Goal: Answer question/provide support: Share knowledge or assist other users

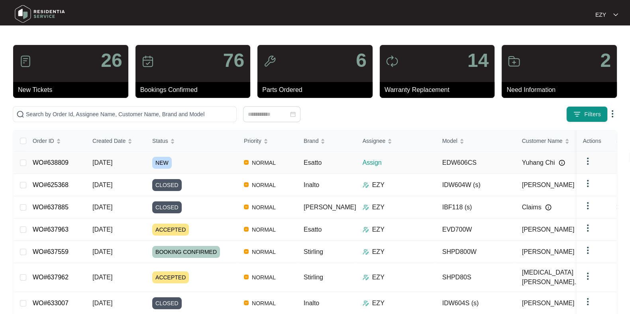
click at [191, 164] on div "NEW" at bounding box center [194, 163] width 85 height 12
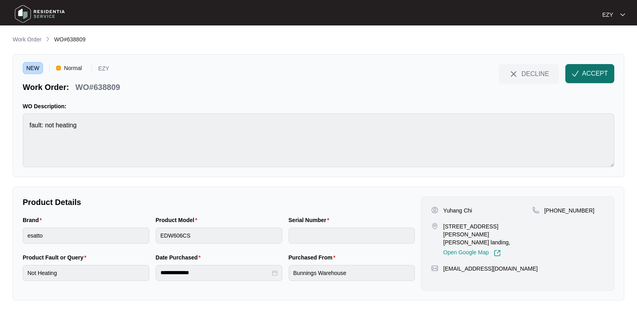
click at [586, 75] on span "ACCEPT" at bounding box center [595, 74] width 26 height 10
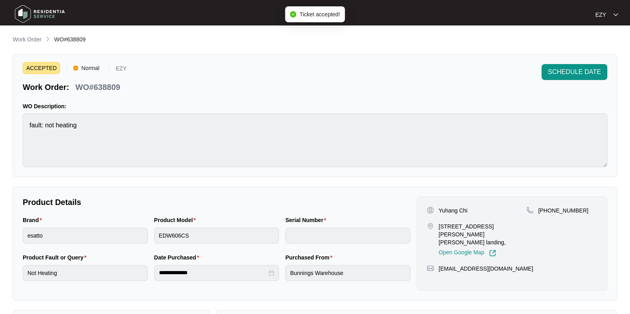
click at [100, 87] on p "WO#638809" at bounding box center [97, 87] width 45 height 11
copy div "WO#638809 SCHEDULE DATE"
click at [452, 211] on p "Yuhang Chi" at bounding box center [452, 211] width 29 height 8
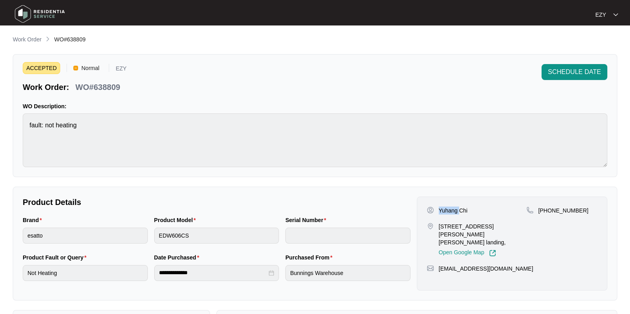
click at [452, 211] on p "Yuhang Chi" at bounding box center [452, 211] width 29 height 8
copy p "Yuhang Chi"
click at [456, 225] on p "[STREET_ADDRESS][PERSON_NAME][PERSON_NAME] landing," at bounding box center [482, 235] width 88 height 24
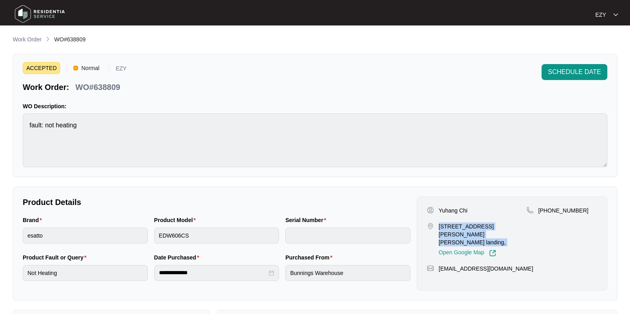
click at [456, 225] on p "[STREET_ADDRESS][PERSON_NAME][PERSON_NAME] landing," at bounding box center [482, 235] width 88 height 24
copy p "[STREET_ADDRESS][PERSON_NAME][PERSON_NAME] landing,"
drag, startPoint x: 599, startPoint y: 210, endPoint x: 548, endPoint y: 212, distance: 51.8
click at [548, 212] on div "Yuhang Chi [STREET_ADDRESS][GEOGRAPHIC_DATA][PERSON_NAME][PERSON_NAME], Open Go…" at bounding box center [512, 244] width 190 height 94
copy p "415626509"
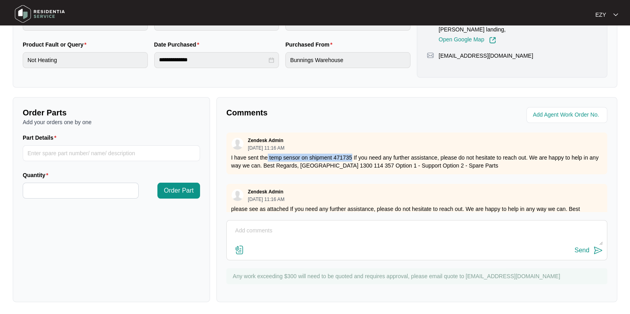
drag, startPoint x: 267, startPoint y: 156, endPoint x: 352, endPoint y: 156, distance: 84.8
click at [352, 156] on p "I have sent the temp sensor on shipment 471735 If you need any further assistan…" at bounding box center [416, 162] width 371 height 16
copy p "temp sensor on shipment 471735"
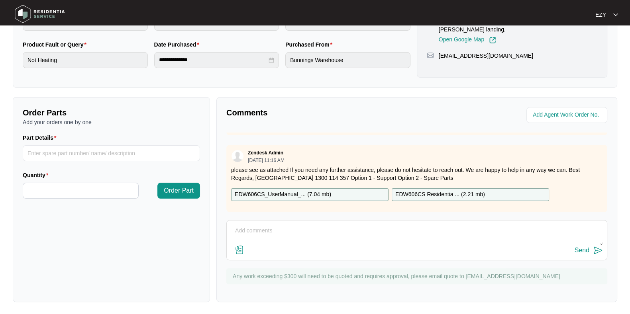
click at [317, 190] on p "EDW606CS_UserManual_... ( 7.04 mb )" at bounding box center [283, 194] width 96 height 9
click at [415, 190] on p "EDW606CS Residentia ... ( 2.21 mb )" at bounding box center [440, 194] width 90 height 9
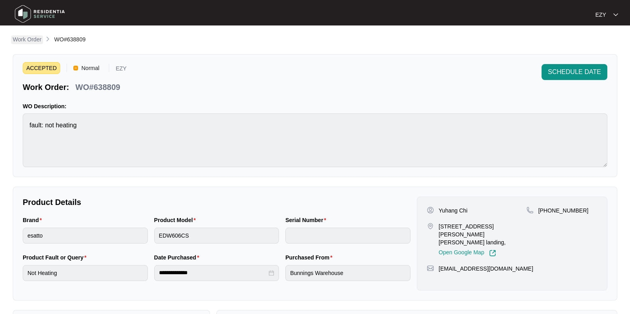
click at [35, 39] on p "Work Order" at bounding box center [27, 39] width 29 height 8
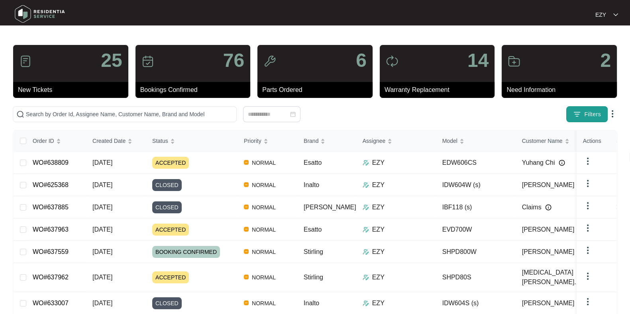
click at [599, 118] on button "Filters" at bounding box center [586, 114] width 41 height 16
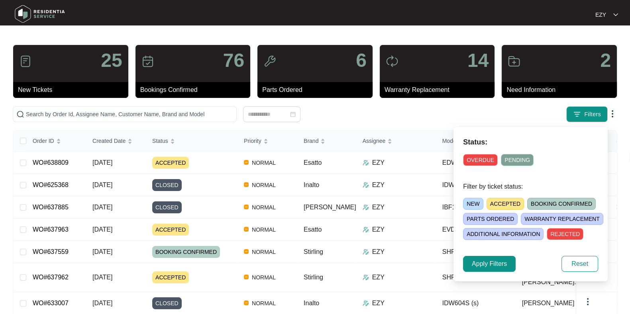
click at [499, 210] on div "NEW ACCEPTED BOOKING CONFIRMED [PERSON_NAME] ORDERED [PERSON_NAME] REPLACEMENT …" at bounding box center [540, 217] width 154 height 45
click at [498, 208] on span "ACCEPTED" at bounding box center [504, 204] width 37 height 12
click at [483, 266] on span "Apply Filters" at bounding box center [489, 264] width 35 height 10
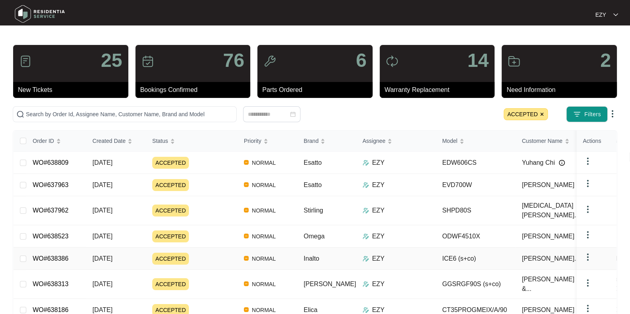
scroll to position [58, 0]
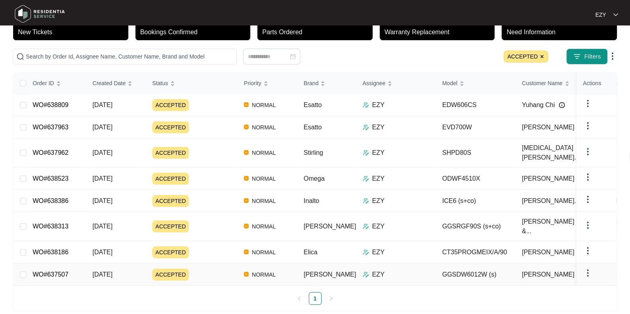
click at [192, 269] on div "ACCEPTED" at bounding box center [194, 275] width 85 height 12
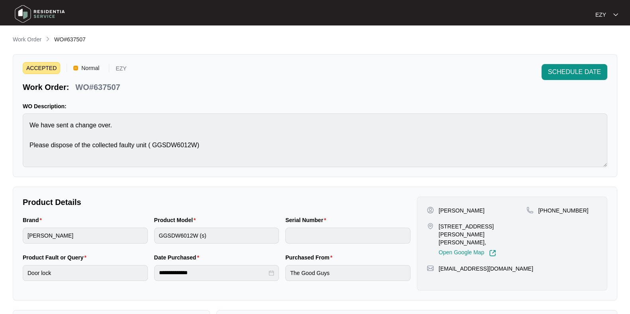
click at [110, 90] on p "WO#637507" at bounding box center [97, 87] width 45 height 11
copy p "637507"
click at [27, 40] on p "Work Order" at bounding box center [27, 39] width 29 height 8
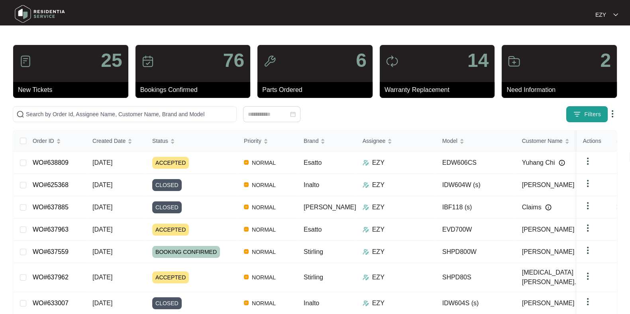
click at [601, 113] on button "Filters" at bounding box center [586, 114] width 41 height 16
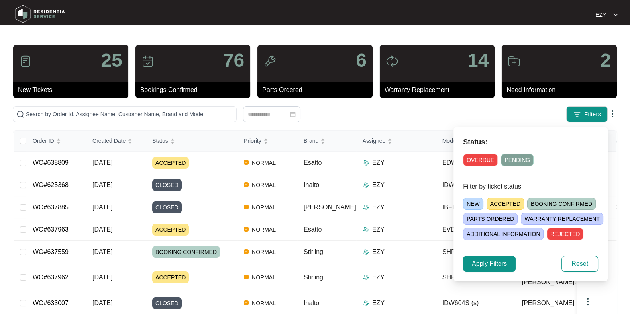
click at [506, 202] on span "ACCEPTED" at bounding box center [504, 204] width 37 height 12
click at [480, 263] on span "Apply Filters" at bounding box center [489, 264] width 35 height 10
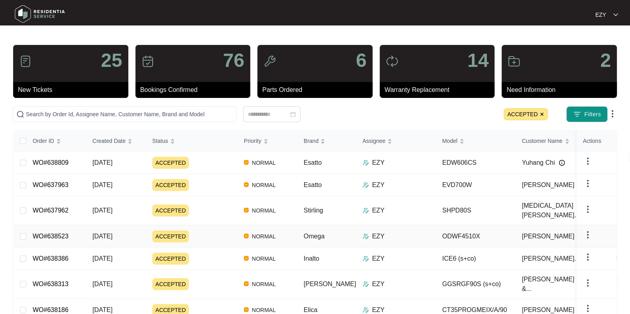
scroll to position [58, 0]
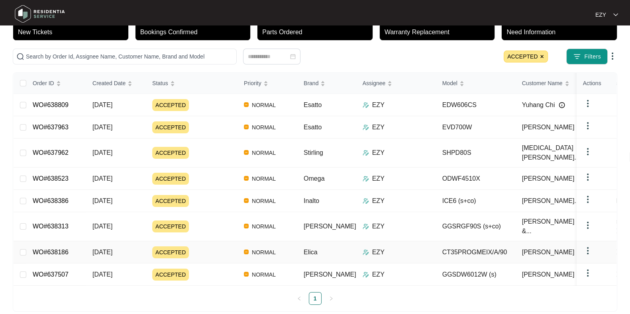
click at [218, 247] on div "ACCEPTED" at bounding box center [194, 253] width 85 height 12
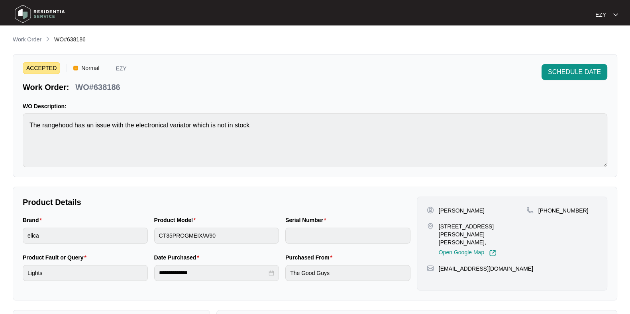
click at [103, 91] on p "WO#638186" at bounding box center [97, 87] width 45 height 11
copy p "638186"
click at [28, 43] on p "Work Order" at bounding box center [27, 39] width 29 height 8
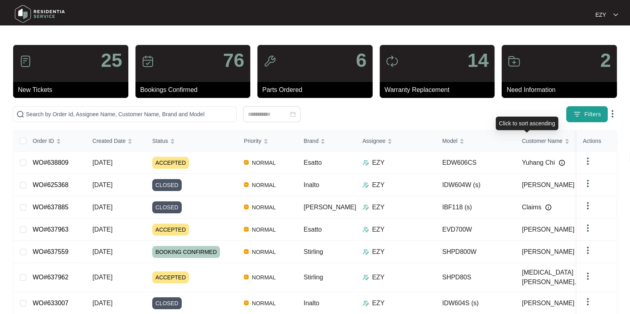
click at [592, 115] on span "Filters" at bounding box center [592, 114] width 17 height 8
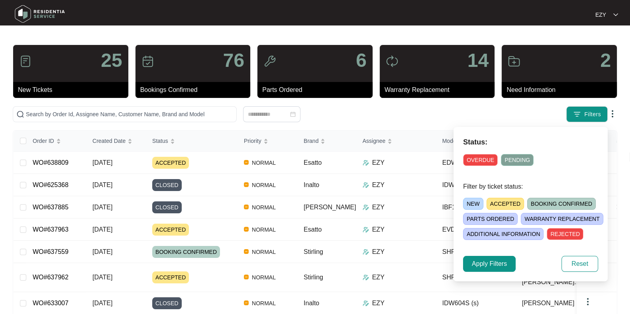
click at [510, 204] on span "ACCEPTED" at bounding box center [504, 204] width 37 height 12
click at [496, 264] on span "Apply Filters" at bounding box center [489, 264] width 35 height 10
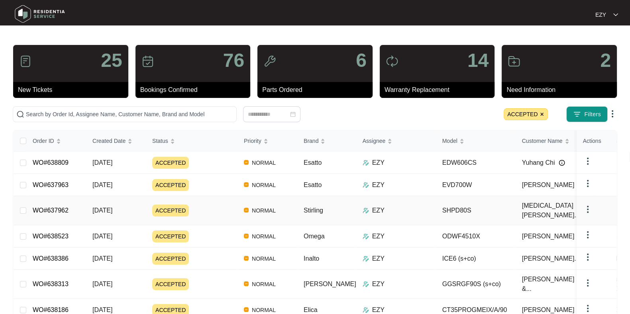
scroll to position [58, 0]
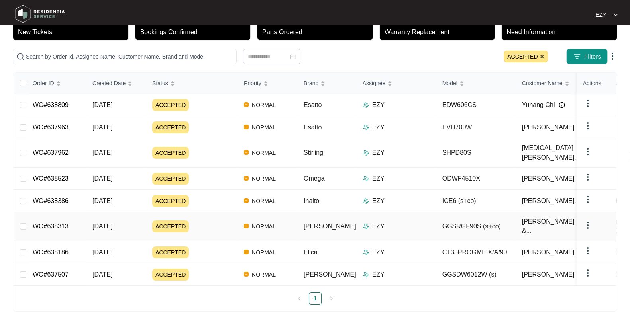
click at [204, 221] on div "ACCEPTED" at bounding box center [194, 227] width 85 height 12
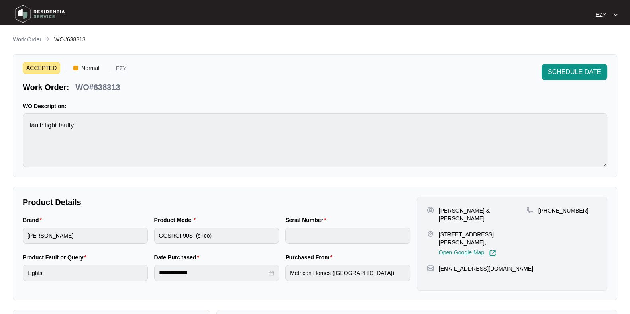
click at [101, 87] on p "WO#638313" at bounding box center [97, 87] width 45 height 11
copy p "638313"
click at [14, 39] on p "Work Order" at bounding box center [27, 39] width 29 height 8
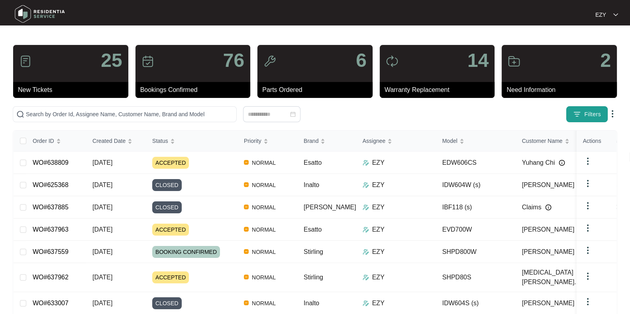
click at [585, 110] on span "Filters" at bounding box center [592, 114] width 17 height 8
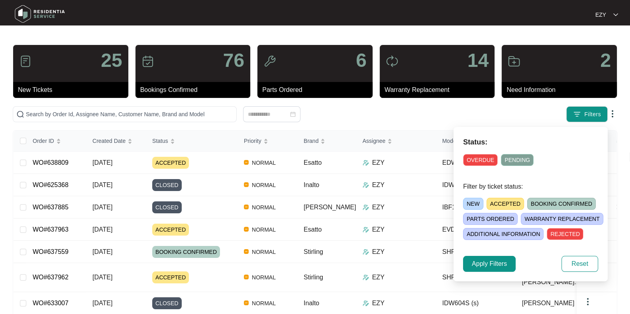
click at [507, 203] on span "ACCEPTED" at bounding box center [504, 204] width 37 height 12
click at [495, 258] on button "Apply Filters" at bounding box center [489, 264] width 53 height 16
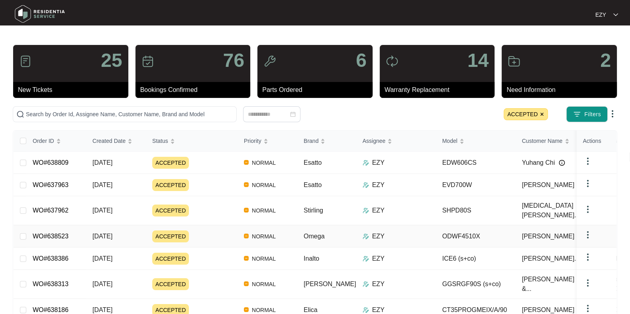
scroll to position [58, 0]
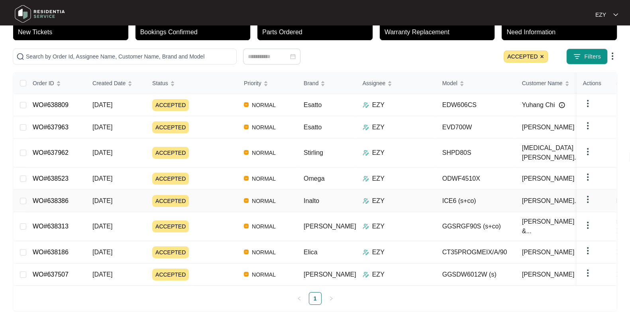
click at [197, 195] on div "ACCEPTED" at bounding box center [194, 201] width 85 height 12
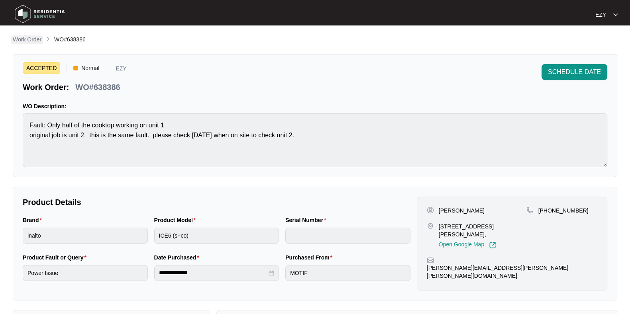
click at [39, 37] on p "Work Order" at bounding box center [27, 39] width 29 height 8
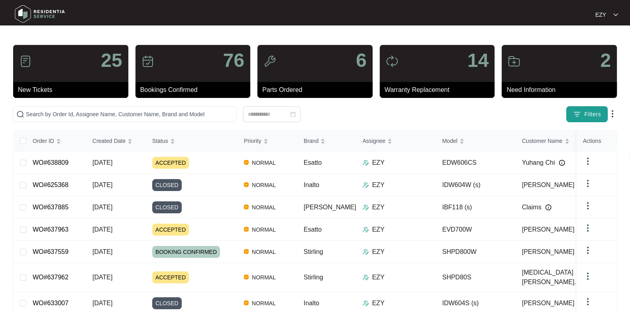
click at [591, 113] on span "Filters" at bounding box center [592, 114] width 17 height 8
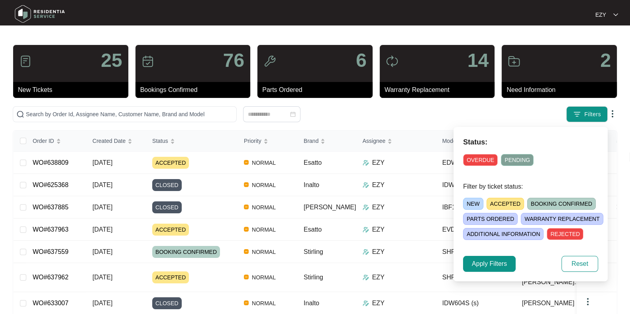
click at [490, 197] on div "NEW ACCEPTED BOOKING CONFIRMED [PERSON_NAME] ORDERED [PERSON_NAME] REPLACEMENT …" at bounding box center [540, 217] width 154 height 45
click at [490, 200] on span "ACCEPTED" at bounding box center [504, 204] width 37 height 12
click at [488, 253] on div "Status: OVERDUE PENDING Filter by ticket status: NEW ACCEPTED BOOKING CONFIRMED…" at bounding box center [530, 204] width 154 height 155
click at [489, 262] on span "Apply Filters" at bounding box center [489, 264] width 35 height 10
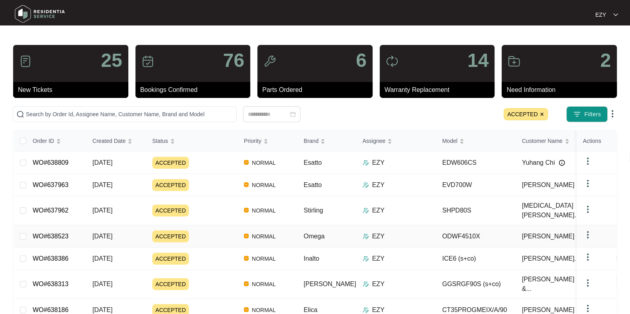
click at [211, 231] on div "ACCEPTED" at bounding box center [194, 237] width 85 height 12
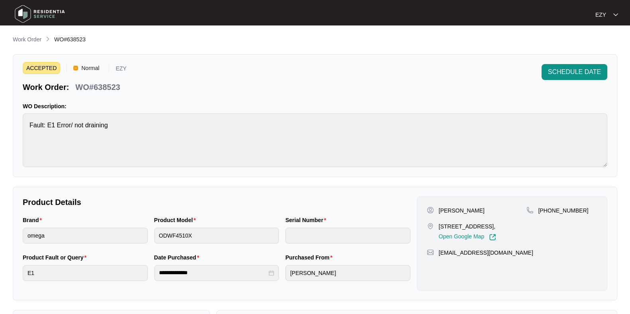
click at [100, 88] on p "WO#638523" at bounding box center [97, 87] width 45 height 11
copy p "638523"
click at [568, 70] on span "SCHEDULE DATE" at bounding box center [574, 72] width 53 height 10
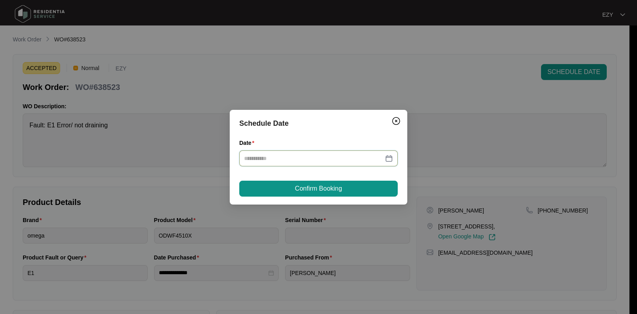
click at [341, 154] on input "Date" at bounding box center [313, 158] width 139 height 9
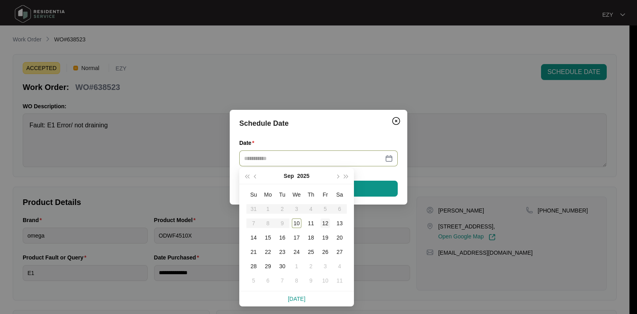
type input "**********"
click at [323, 222] on div "12" at bounding box center [326, 224] width 10 height 10
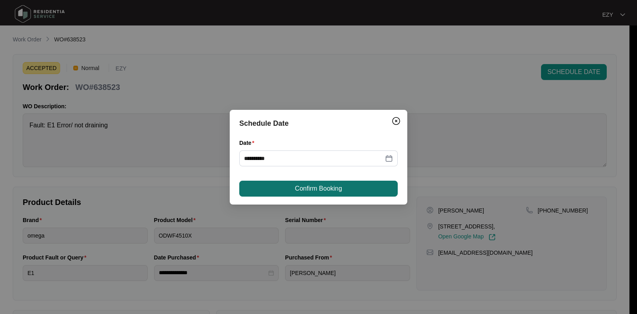
click at [299, 191] on span "Confirm Booking" at bounding box center [318, 189] width 47 height 10
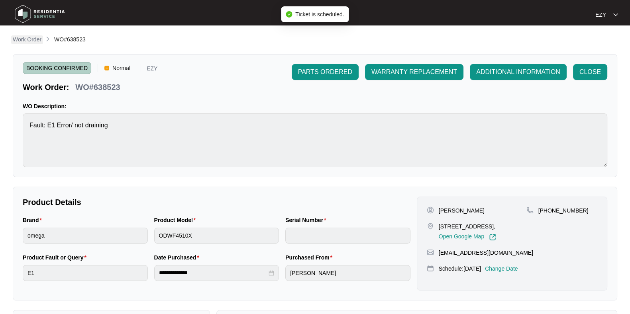
click at [25, 41] on p "Work Order" at bounding box center [27, 39] width 29 height 8
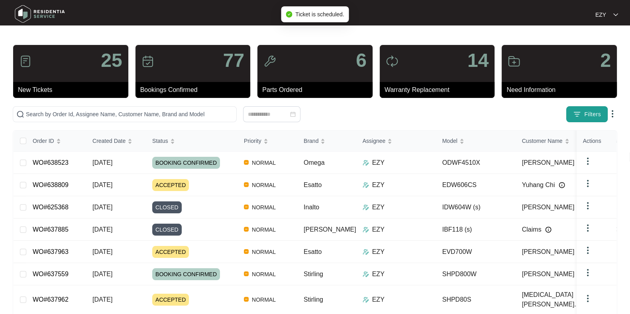
click at [579, 115] on img "button" at bounding box center [577, 114] width 8 height 8
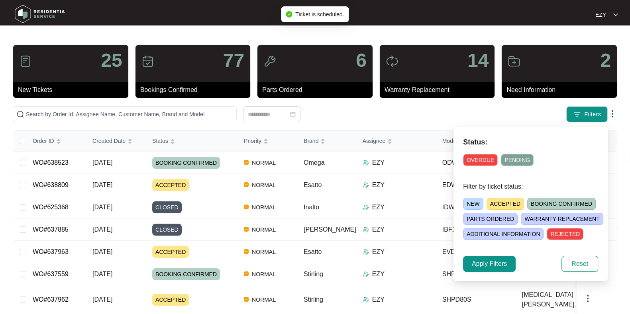
click at [518, 200] on span "ACCEPTED" at bounding box center [504, 204] width 37 height 12
click at [494, 267] on span "Apply Filters" at bounding box center [489, 264] width 35 height 10
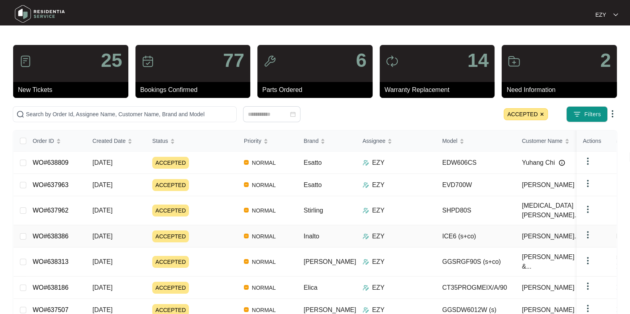
scroll to position [36, 0]
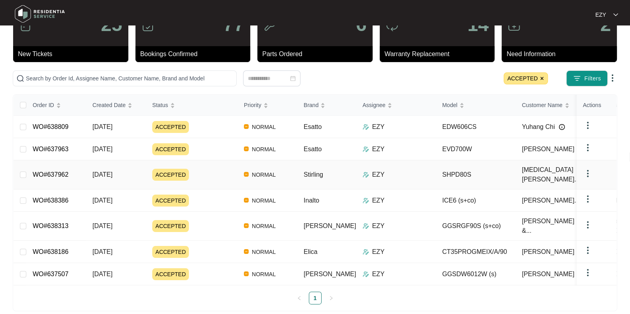
click at [200, 171] on div "ACCEPTED" at bounding box center [194, 175] width 85 height 12
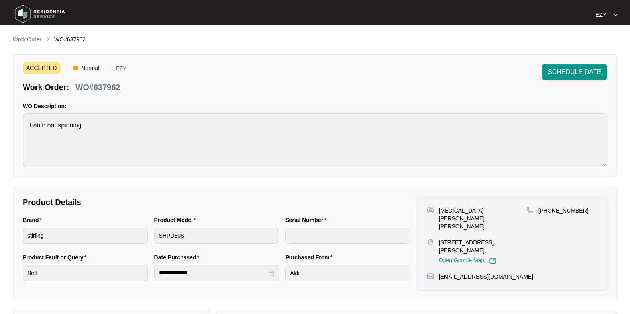
click at [105, 91] on p "WO#637962" at bounding box center [97, 87] width 45 height 11
copy p "637962"
click at [25, 41] on p "Work Order" at bounding box center [27, 39] width 29 height 8
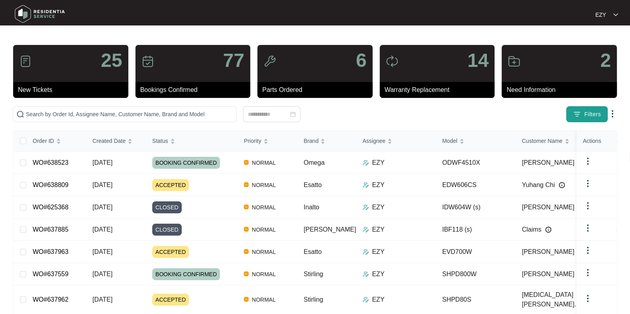
click at [577, 115] on img "button" at bounding box center [577, 114] width 8 height 8
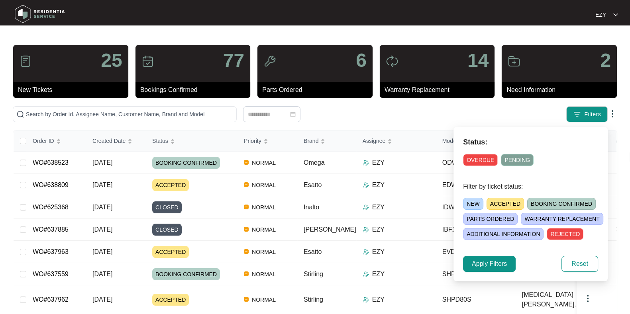
click at [500, 204] on span "ACCEPTED" at bounding box center [504, 204] width 37 height 12
click at [495, 263] on span "Apply Filters" at bounding box center [489, 264] width 35 height 10
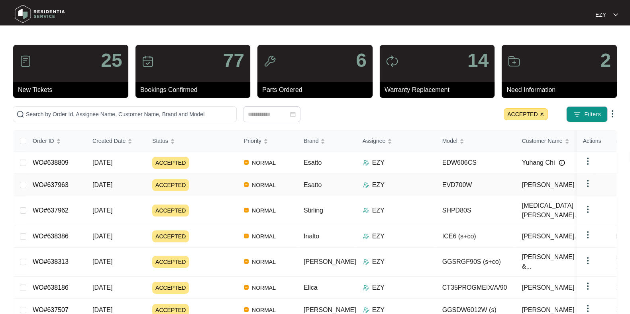
click at [193, 186] on div "ACCEPTED" at bounding box center [194, 185] width 85 height 12
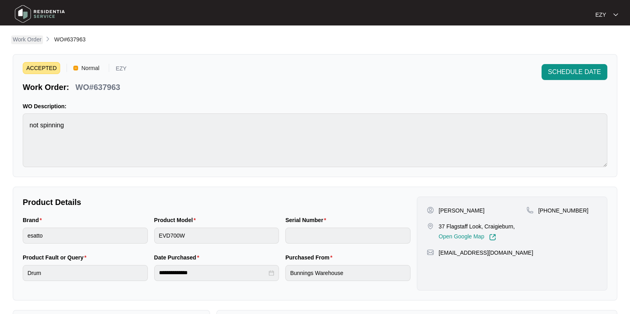
click at [20, 42] on p "Work Order" at bounding box center [27, 39] width 29 height 8
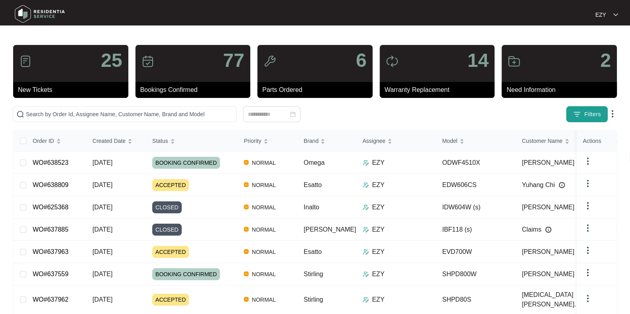
click at [574, 112] on img "button" at bounding box center [577, 114] width 8 height 8
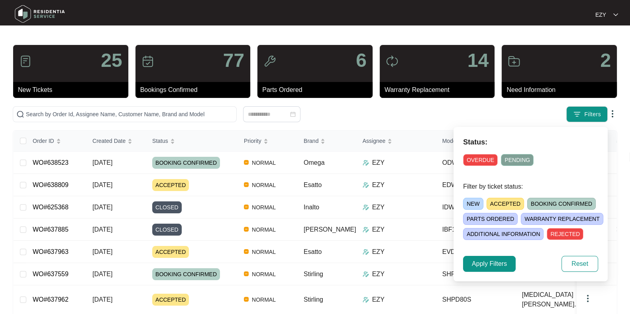
click at [503, 205] on span "ACCEPTED" at bounding box center [504, 204] width 37 height 12
click at [494, 265] on span "Apply Filters" at bounding box center [489, 264] width 35 height 10
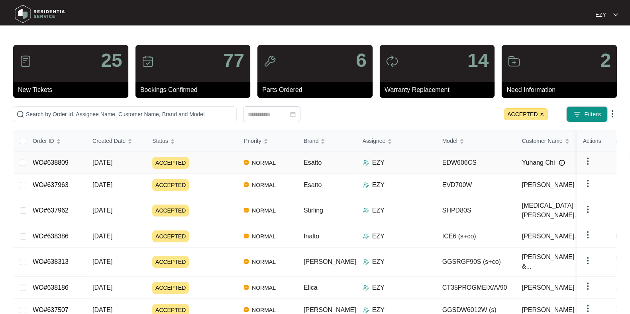
click at [223, 164] on div "ACCEPTED" at bounding box center [194, 163] width 85 height 12
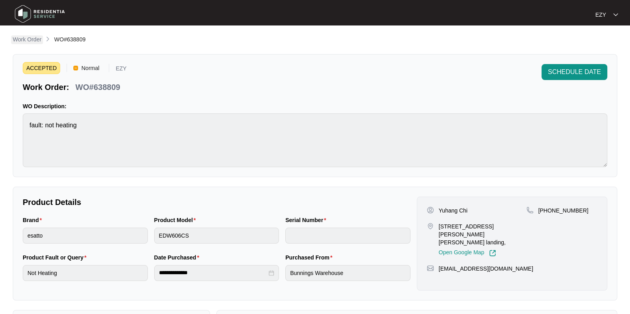
click at [32, 44] on link "Work Order" at bounding box center [27, 39] width 32 height 9
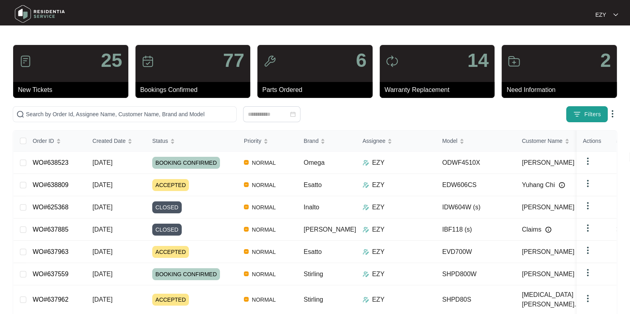
click at [601, 118] on button "Filters" at bounding box center [586, 114] width 41 height 16
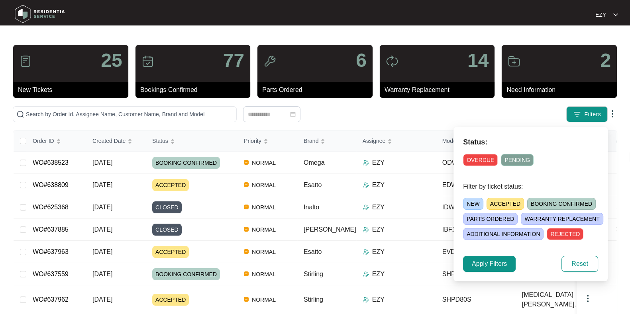
click at [498, 204] on span "ACCEPTED" at bounding box center [504, 204] width 37 height 12
click at [493, 260] on span "Apply Filters" at bounding box center [489, 264] width 35 height 10
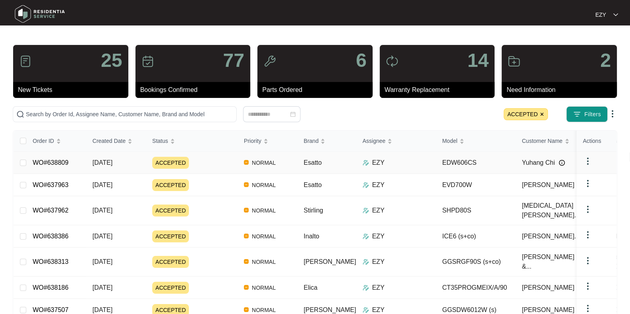
scroll to position [36, 0]
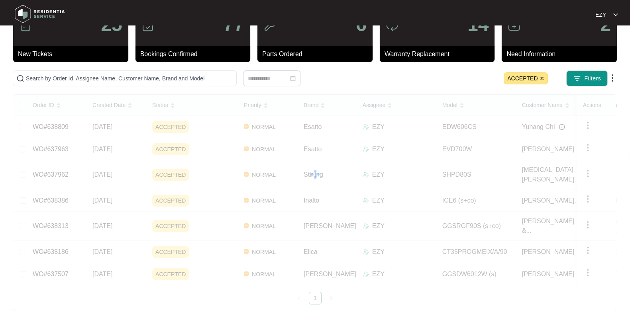
click at [540, 78] on img at bounding box center [541, 78] width 5 height 5
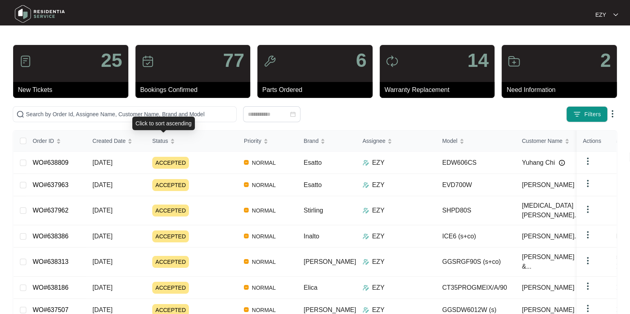
click at [159, 118] on div "Click to sort ascending" at bounding box center [163, 124] width 63 height 14
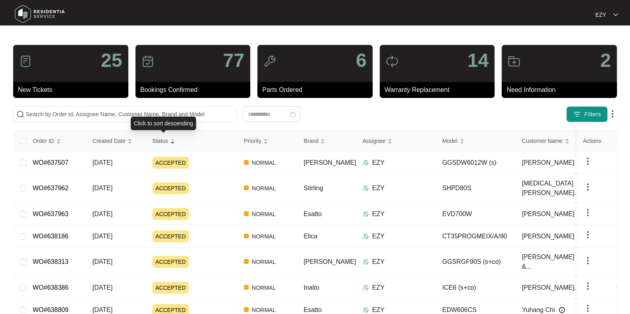
click at [169, 140] on div "Status" at bounding box center [163, 140] width 23 height 11
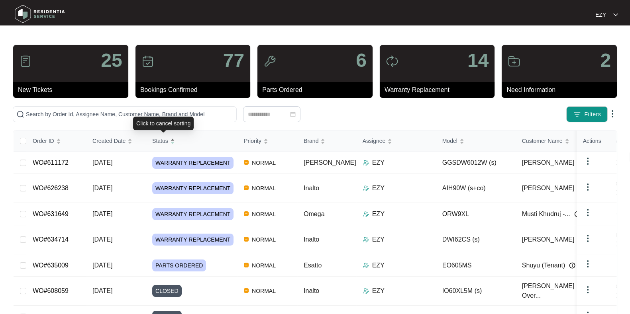
click at [170, 141] on div "Status" at bounding box center [163, 140] width 23 height 11
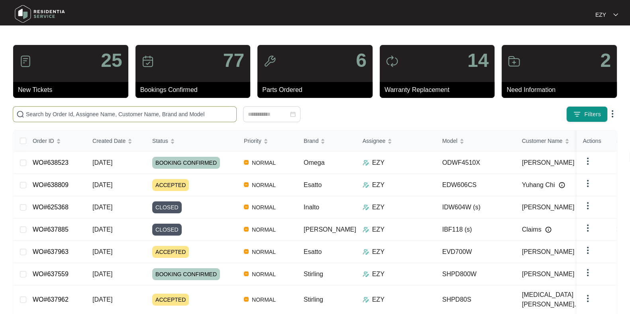
click at [117, 112] on input "text" at bounding box center [129, 114] width 207 height 9
paste input "637801"
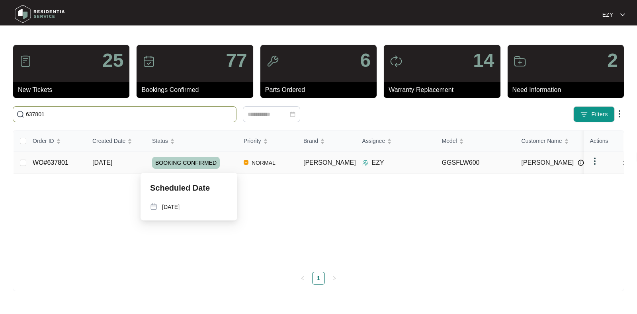
type input "637801"
click at [227, 168] on div "BOOKING CONFIRMED" at bounding box center [194, 163] width 85 height 12
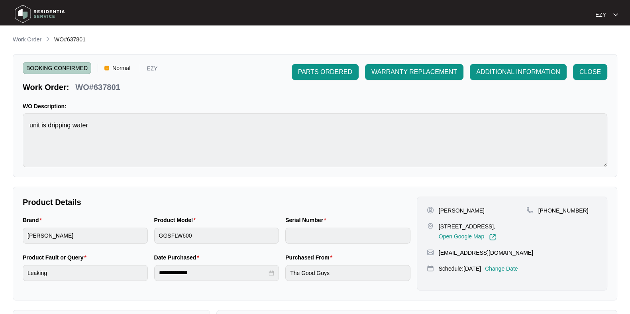
scroll to position [213, 0]
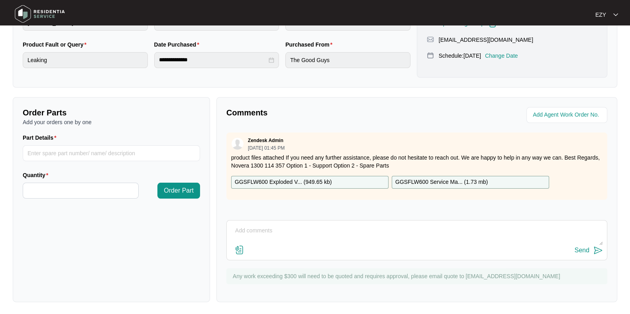
click at [281, 235] on textarea at bounding box center [417, 235] width 372 height 21
type textarea "h"
click at [277, 229] on textarea "Hi team, our technican" at bounding box center [417, 235] width 372 height 21
click at [278, 225] on textarea "Hi team, our technican" at bounding box center [417, 235] width 372 height 21
paste textarea "Checked and confirmed fault. Drum bearing has failed causing drum to rub on doo…"
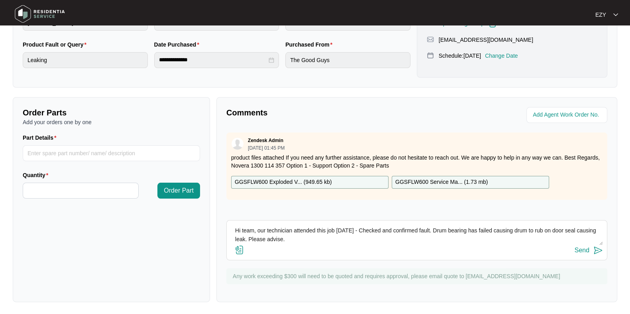
scroll to position [1, 0]
click at [311, 238] on textarea "Hi team, our technician attended this job [DATE] - Checked and confirmed fault.…" at bounding box center [417, 235] width 372 height 21
type textarea "Hi team, our technician attended this job [DATE] - Checked and confirmed fault.…"
click at [588, 250] on div "Send" at bounding box center [581, 250] width 15 height 7
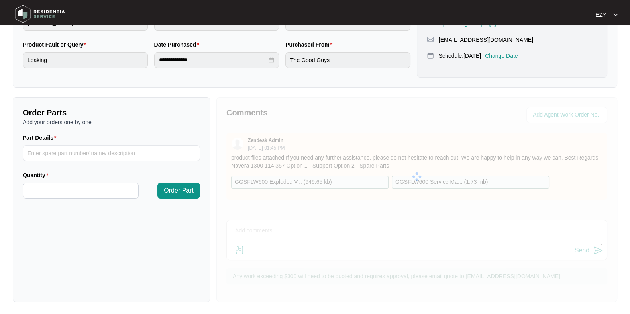
scroll to position [0, 0]
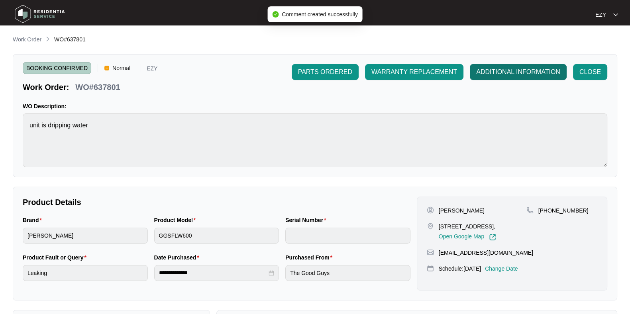
click at [517, 73] on span "ADDITIONAL INFORMATION" at bounding box center [518, 72] width 84 height 10
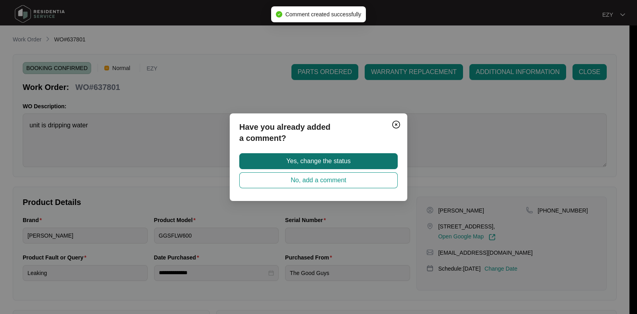
click at [301, 158] on span "Yes, change the status" at bounding box center [318, 162] width 64 height 10
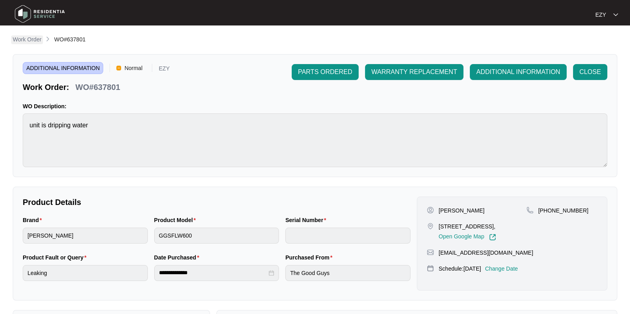
click at [32, 40] on p "Work Order" at bounding box center [27, 39] width 29 height 8
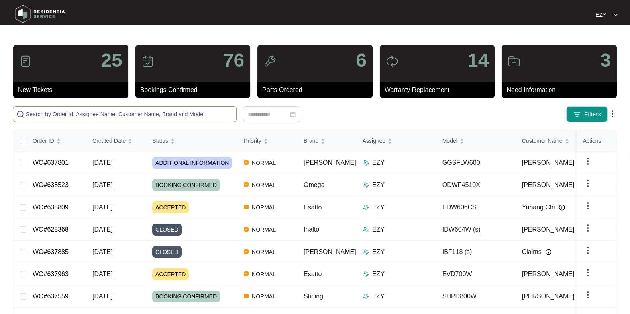
click at [195, 108] on span at bounding box center [125, 114] width 224 height 16
click at [202, 117] on input "text" at bounding box center [129, 114] width 207 height 9
paste input "637768"
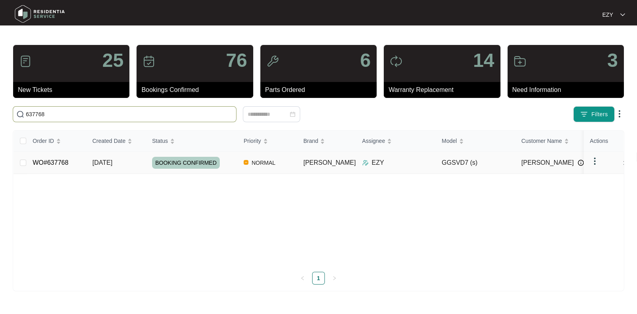
type input "637768"
click at [230, 161] on div "BOOKING CONFIRMED" at bounding box center [194, 163] width 85 height 12
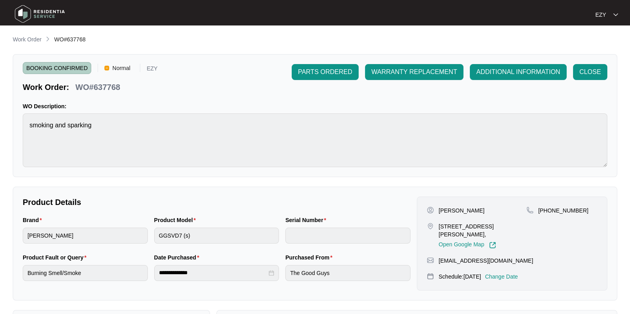
scroll to position [138, 0]
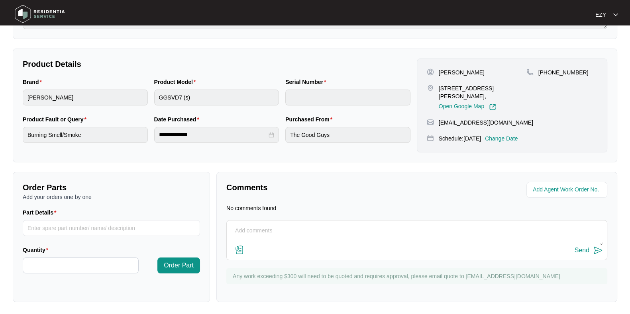
click at [272, 232] on textarea at bounding box center [417, 235] width 372 height 21
click at [272, 232] on textarea "Hi team, our technican attended this job [DATE] -" at bounding box center [417, 235] width 372 height 21
click at [402, 226] on textarea "Hi team, our technician attended this job [DATE] -" at bounding box center [417, 235] width 372 height 21
paste textarea "Checked and confirmed power cable has melted and burnt. Wiring inside the machi…"
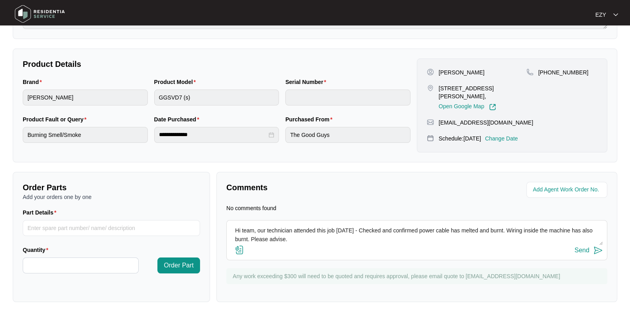
scroll to position [2, 0]
click at [352, 236] on textarea "Hi team, our technician attended this job [DATE] - Checked and confirmed power …" at bounding box center [417, 235] width 372 height 21
type textarea "Hi team, our technician attended this job [DATE] - Checked and confirmed power …"
click at [577, 250] on div "Send" at bounding box center [581, 250] width 15 height 7
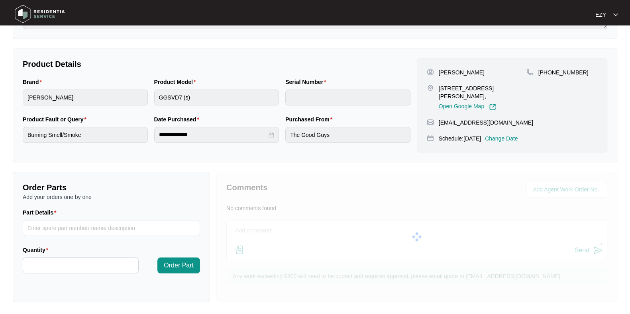
scroll to position [0, 0]
